Goal: Navigation & Orientation: Find specific page/section

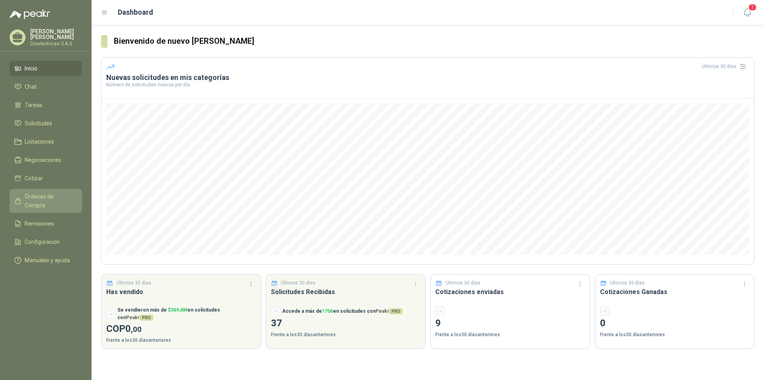
click at [58, 195] on span "Órdenes de Compra" at bounding box center [50, 200] width 50 height 17
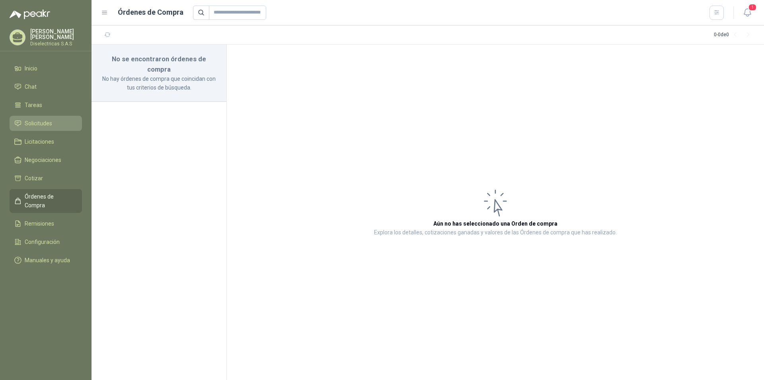
click at [52, 121] on li "Solicitudes" at bounding box center [45, 123] width 63 height 9
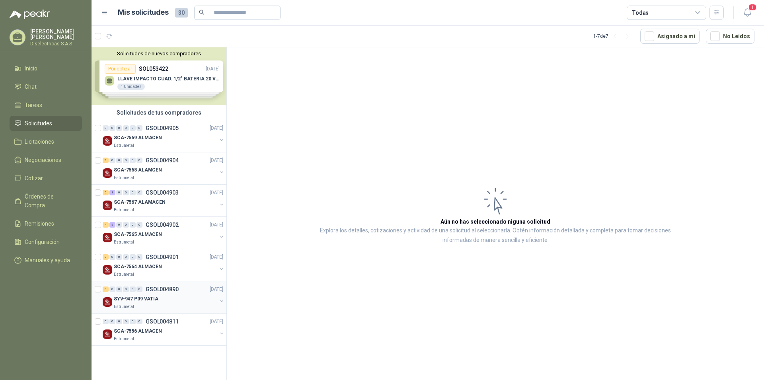
click at [147, 299] on p "SYV-947 P09 VATIA" at bounding box center [136, 299] width 45 height 8
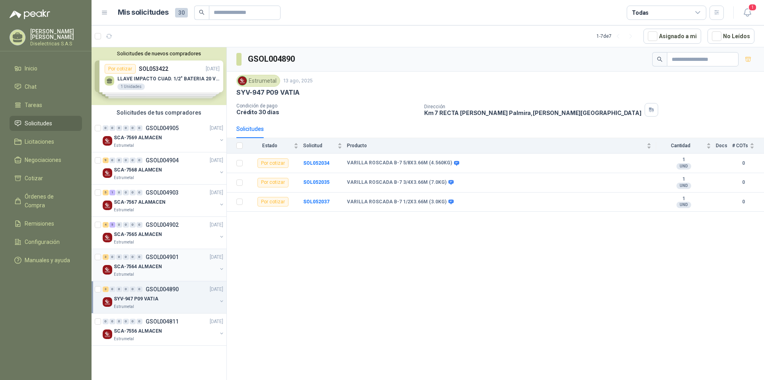
click at [150, 268] on p "SCA-7564 ALMACEN" at bounding box center [138, 267] width 48 height 8
click at [151, 226] on p "GSOL004902" at bounding box center [162, 225] width 33 height 6
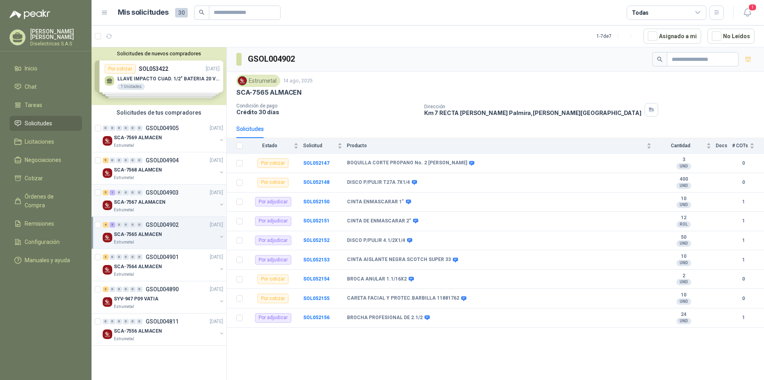
click at [146, 199] on p "SCA-7567 ALAMACEN" at bounding box center [140, 202] width 52 height 8
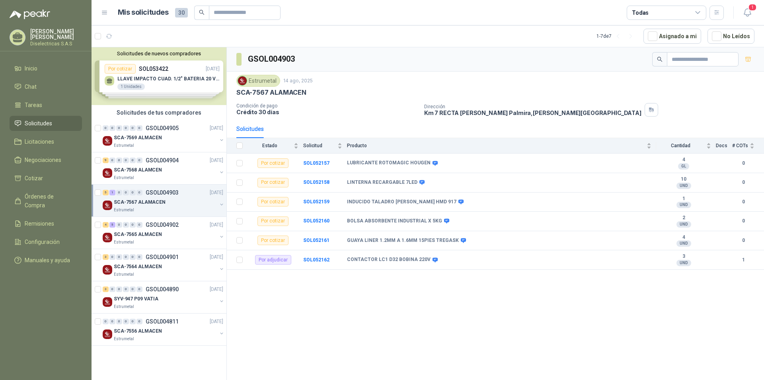
click at [47, 14] on img at bounding box center [30, 15] width 41 height 10
click at [65, 45] on div "[PERSON_NAME] Diselectricas S.A.S" at bounding box center [45, 40] width 91 height 23
click at [62, 41] on p "Diselectricas S.A.S" at bounding box center [56, 43] width 52 height 5
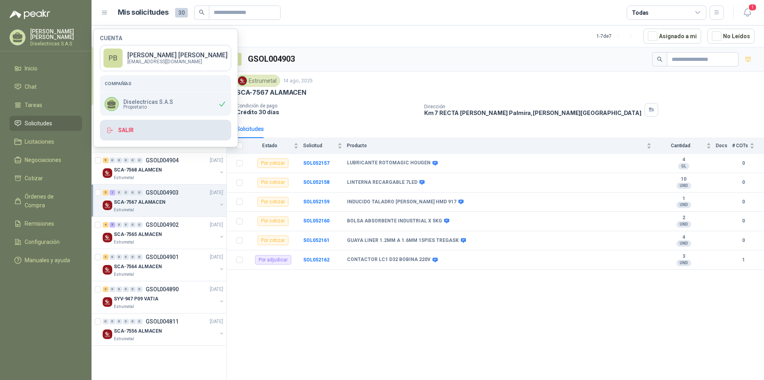
click at [129, 129] on button "Salir" at bounding box center [165, 130] width 131 height 21
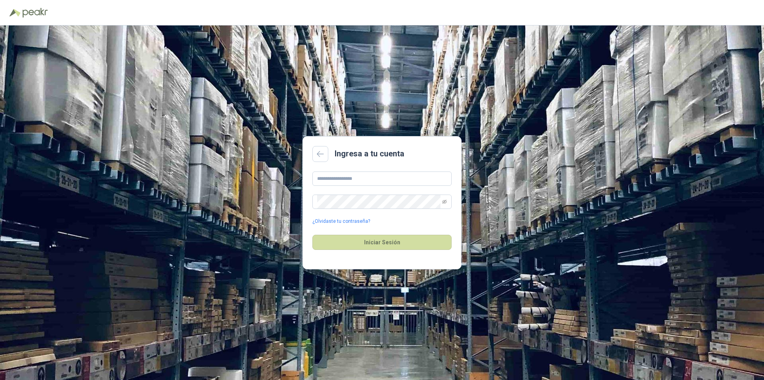
type input "**********"
